Goal: Task Accomplishment & Management: Manage account settings

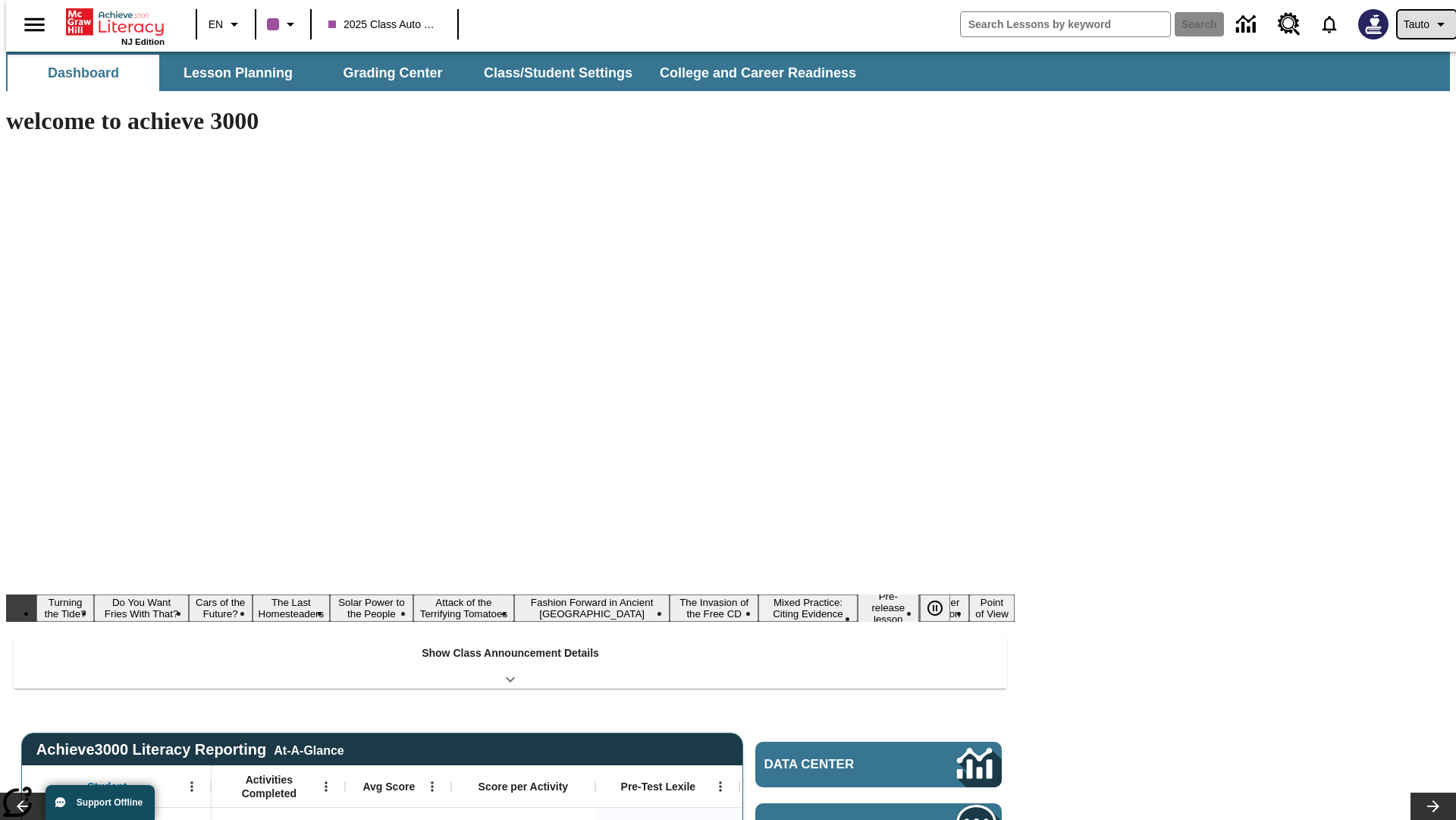
click at [1419, 24] on span "Tauto" at bounding box center [1416, 25] width 26 height 16
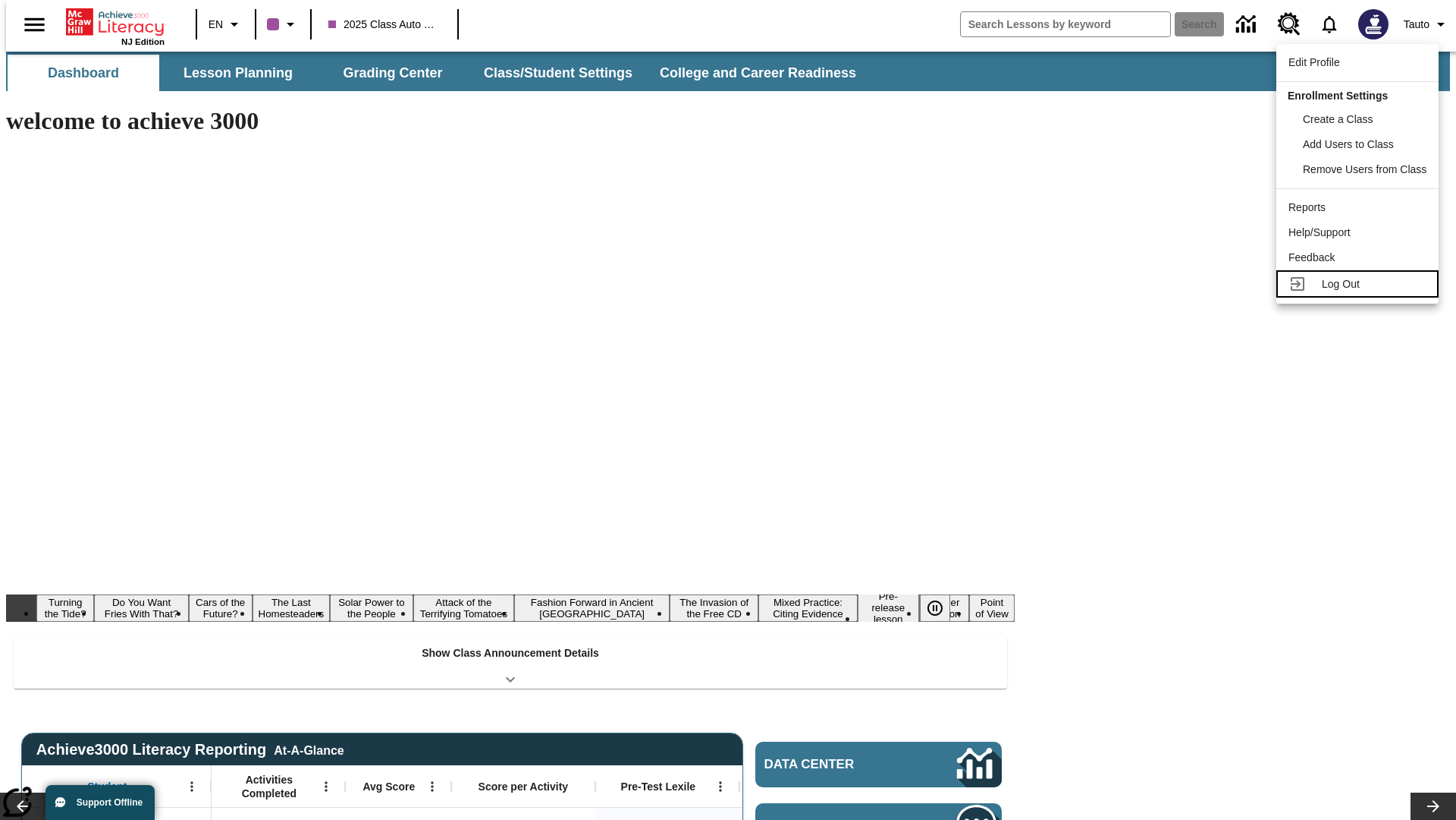
click at [1360, 284] on span "Log Out" at bounding box center [1342, 283] width 38 height 12
